Goal: Information Seeking & Learning: Learn about a topic

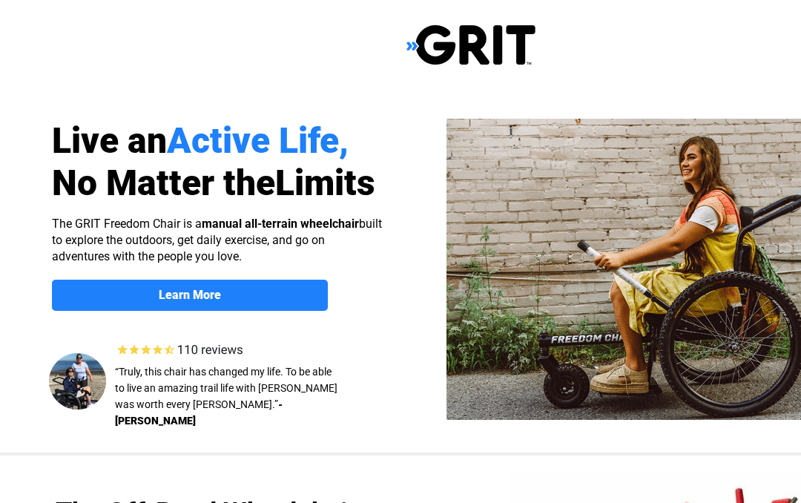
select select "US"
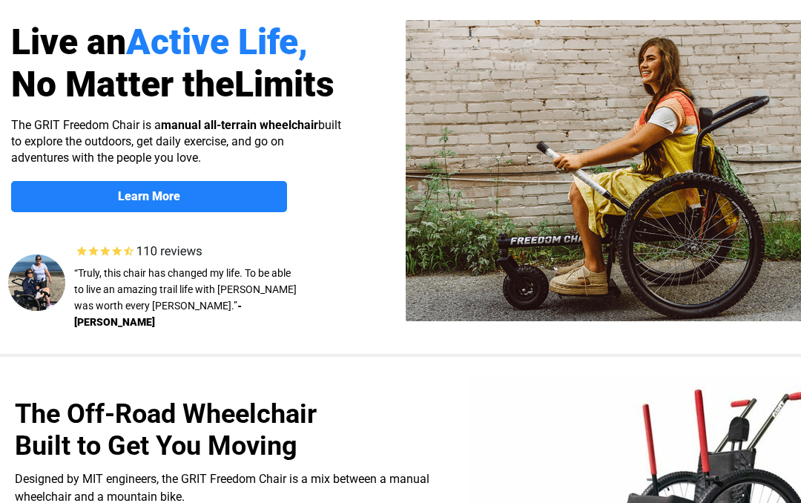
scroll to position [79, 40]
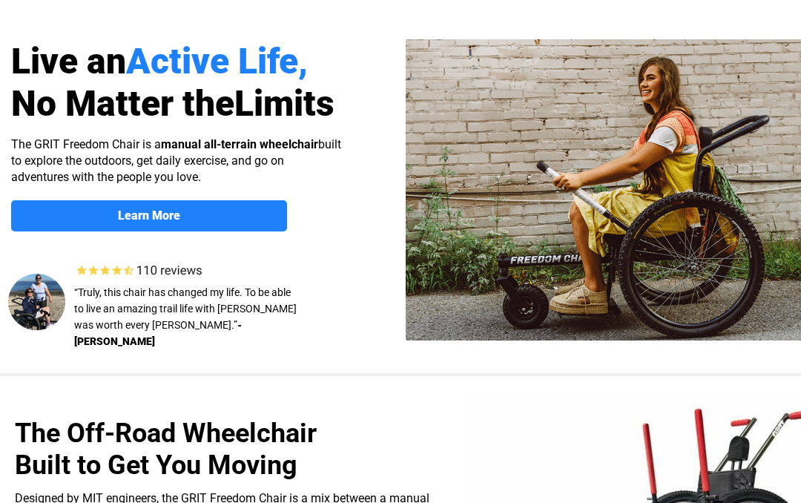
click at [106, 217] on span "Learn More" at bounding box center [150, 216] width 276 height 14
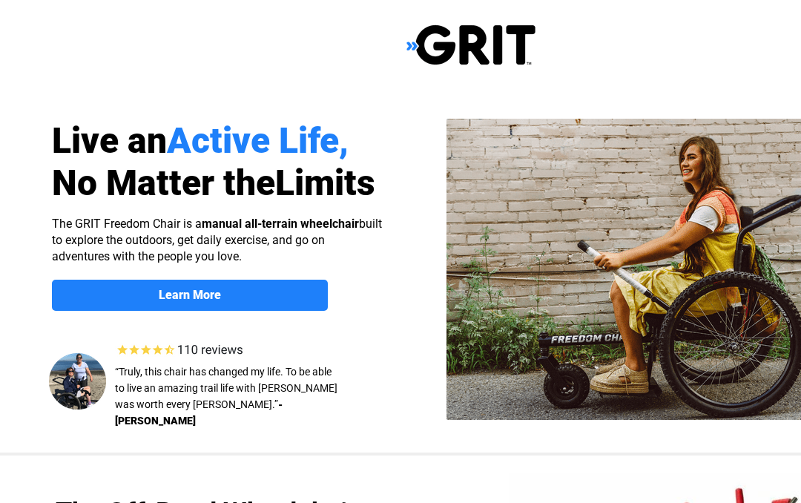
scroll to position [1146, 0]
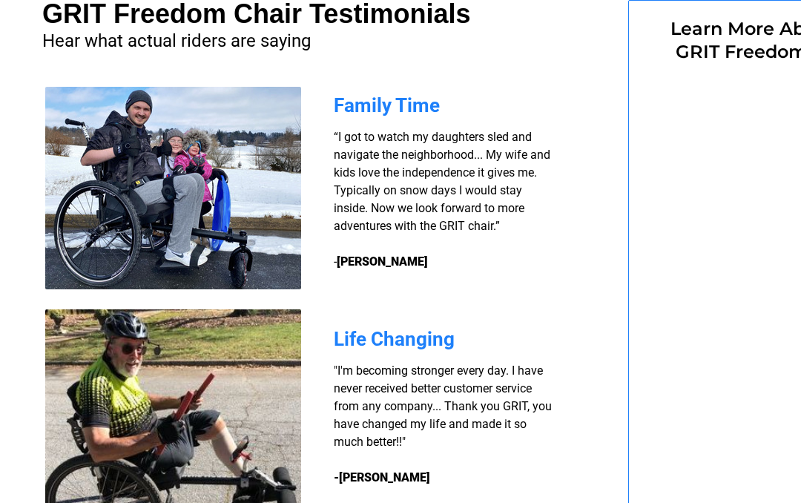
select select "US"
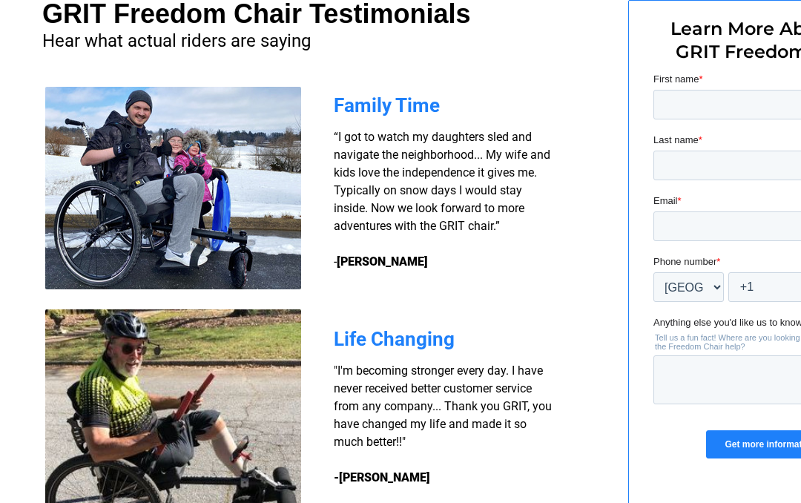
select select "US"
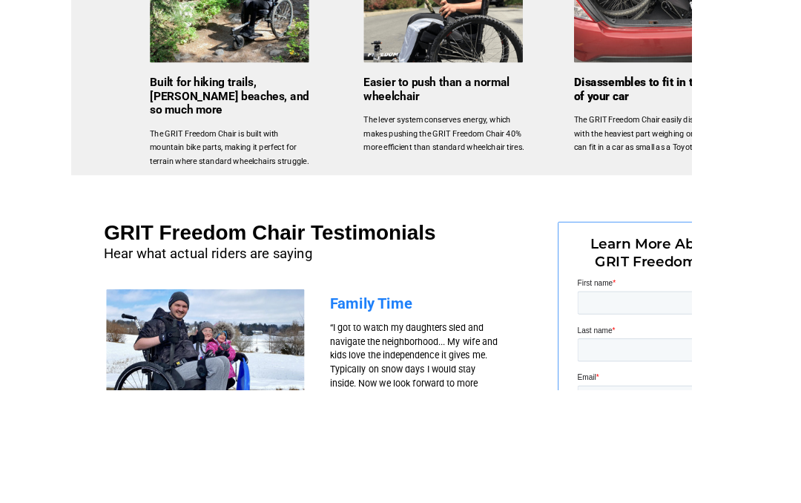
scroll to position [949, 0]
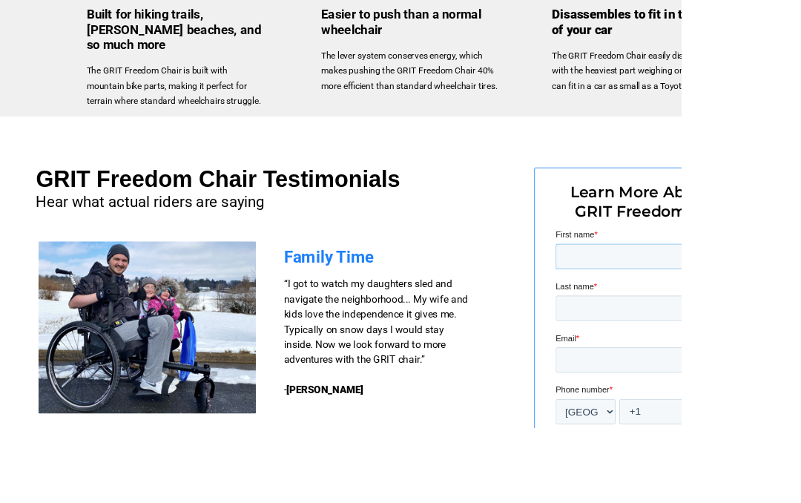
click at [707, 257] on input "First name *" at bounding box center [673, 261] width 234 height 30
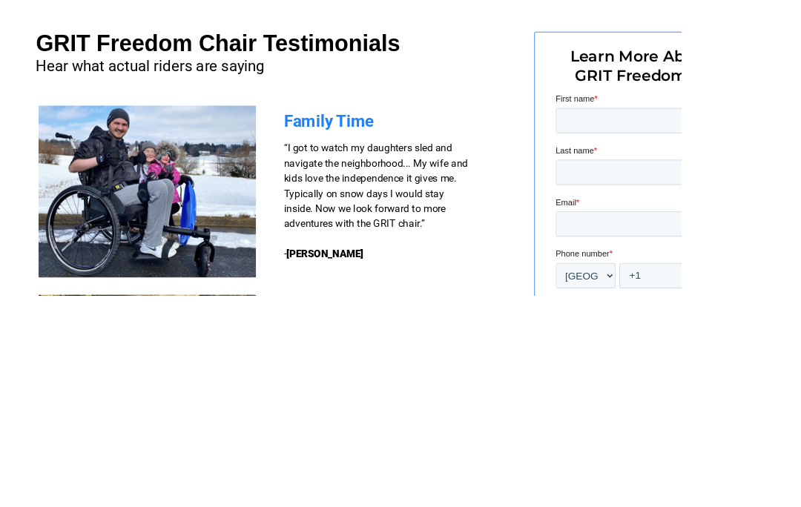
type input "LaRon"
type input "Stokes"
type input "LSGunsmith@gmail.com"
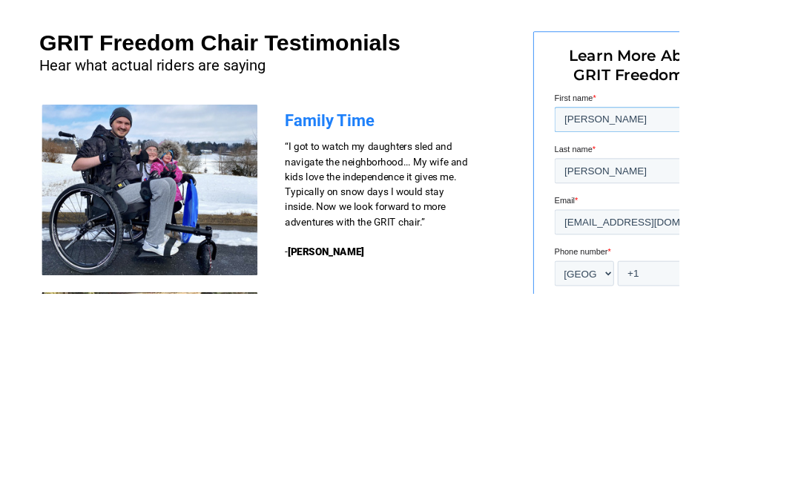
scroll to position [1108, 0]
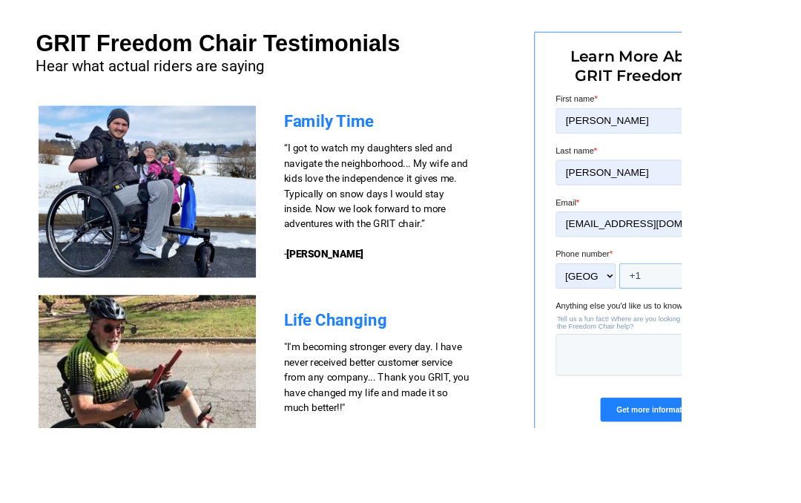
click at [725, 300] on input "+1" at bounding box center [710, 308] width 159 height 30
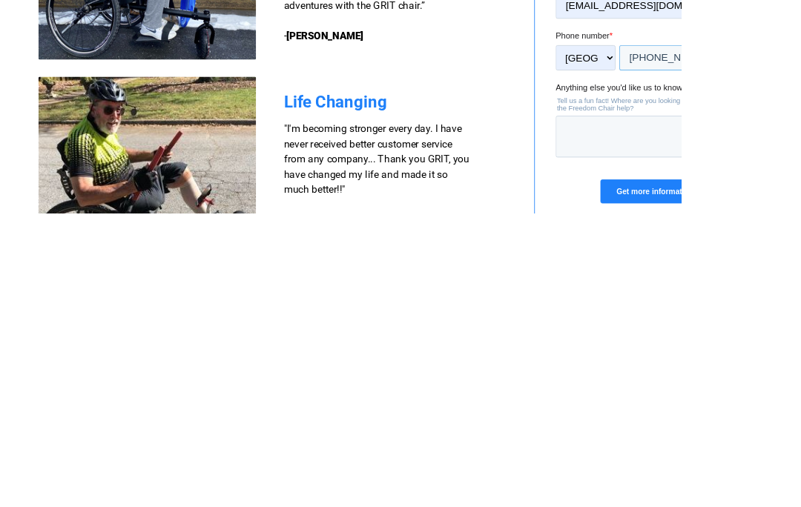
type input "+1 4352305069"
click at [705, 246] on input "Get more information" at bounding box center [672, 248] width 128 height 28
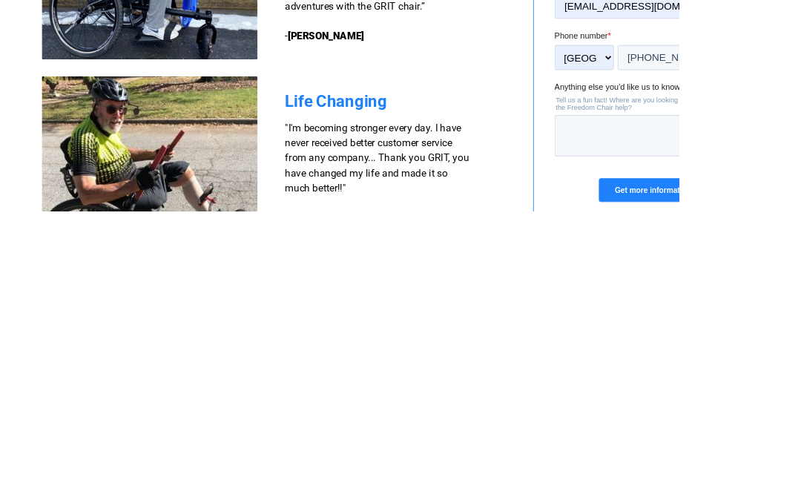
scroll to position [1352, 0]
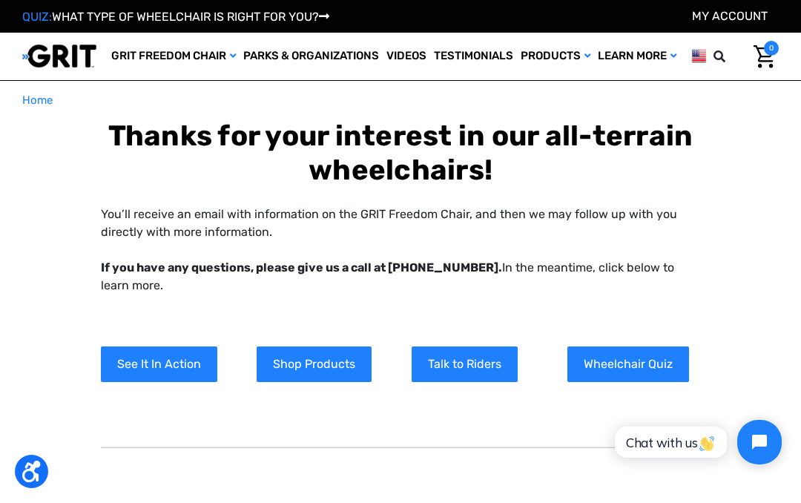
click at [309, 382] on link "Shop Products" at bounding box center [314, 364] width 115 height 36
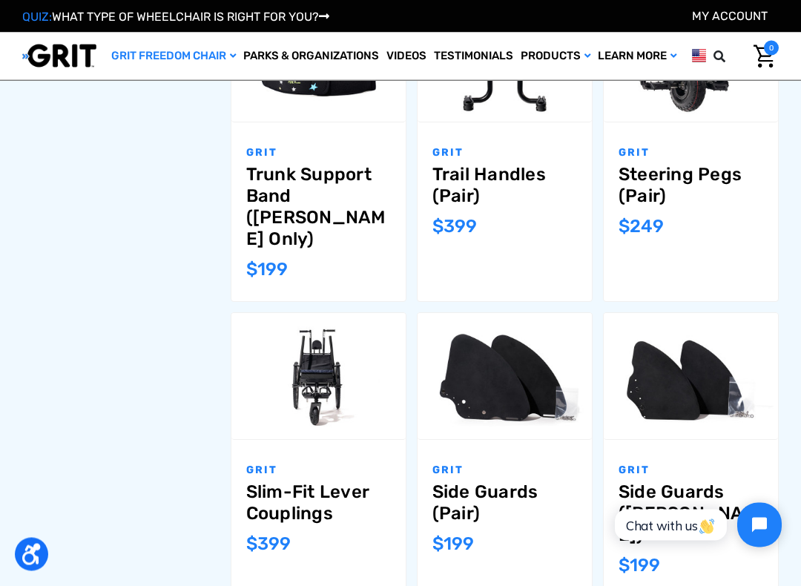
scroll to position [1095, 0]
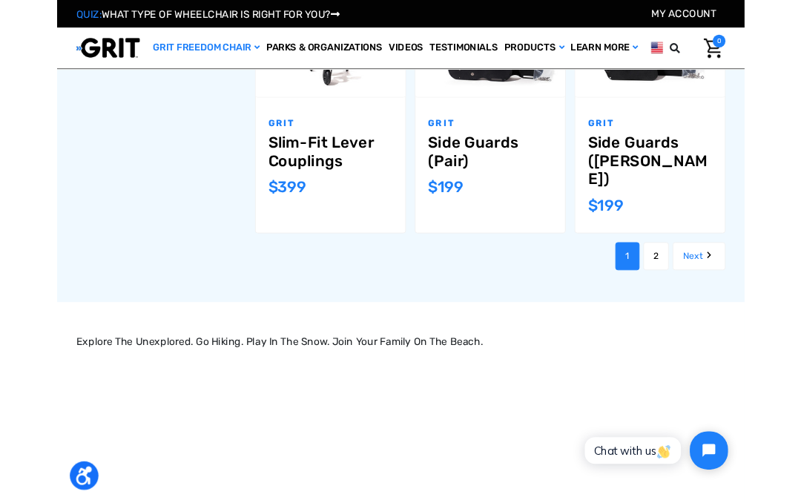
scroll to position [1409, 0]
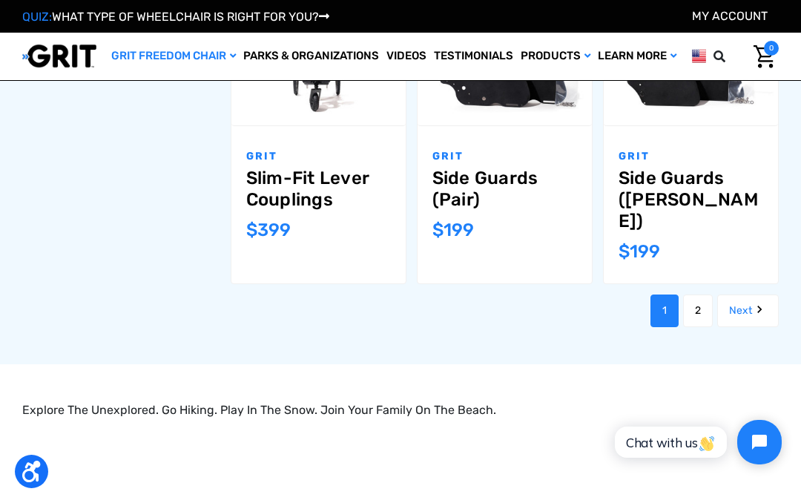
click at [754, 302] on icon "Next" at bounding box center [759, 309] width 15 height 15
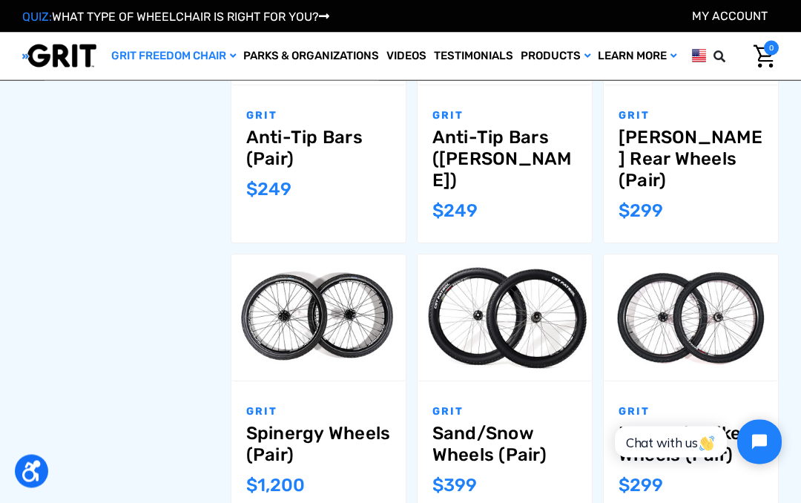
scroll to position [852, 0]
